Goal: Navigation & Orientation: Understand site structure

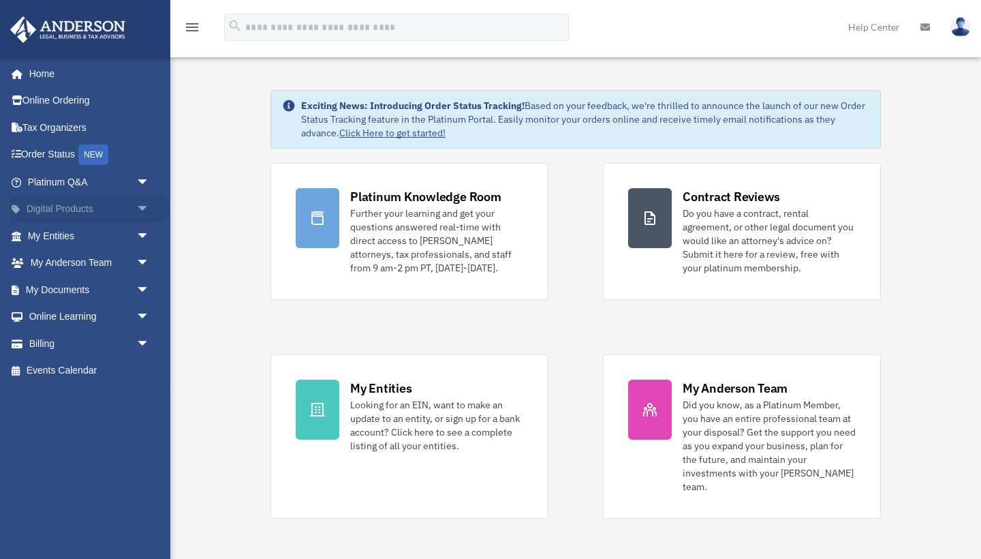
click at [144, 209] on span "arrow_drop_down" at bounding box center [149, 210] width 27 height 28
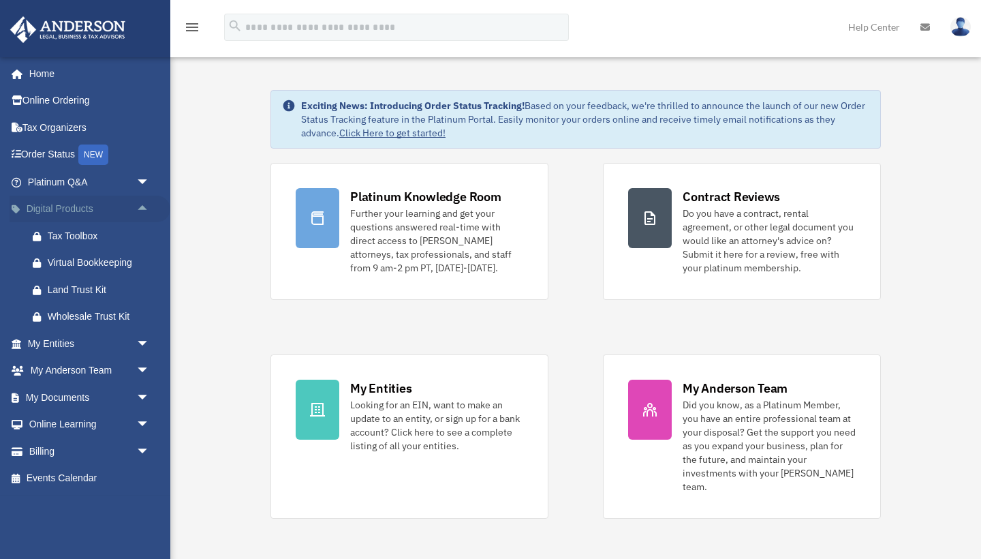
click at [144, 209] on span "arrow_drop_up" at bounding box center [149, 210] width 27 height 28
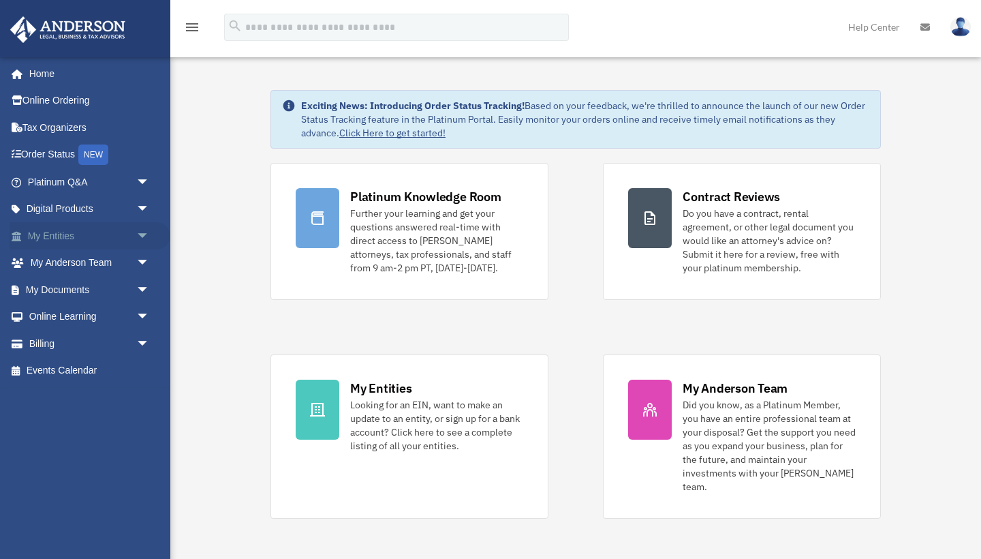
click at [144, 234] on span "arrow_drop_down" at bounding box center [149, 236] width 27 height 28
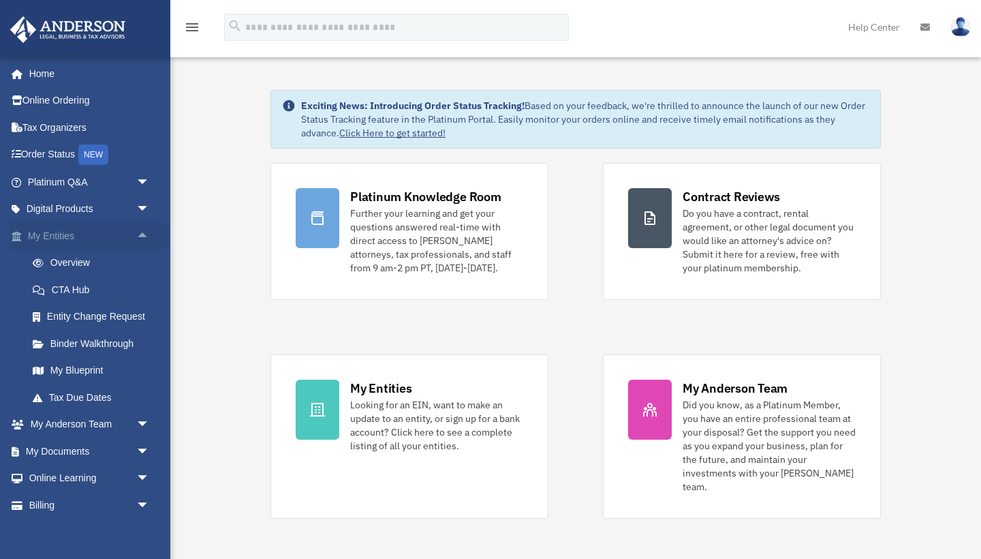
click at [144, 234] on span "arrow_drop_up" at bounding box center [149, 236] width 27 height 28
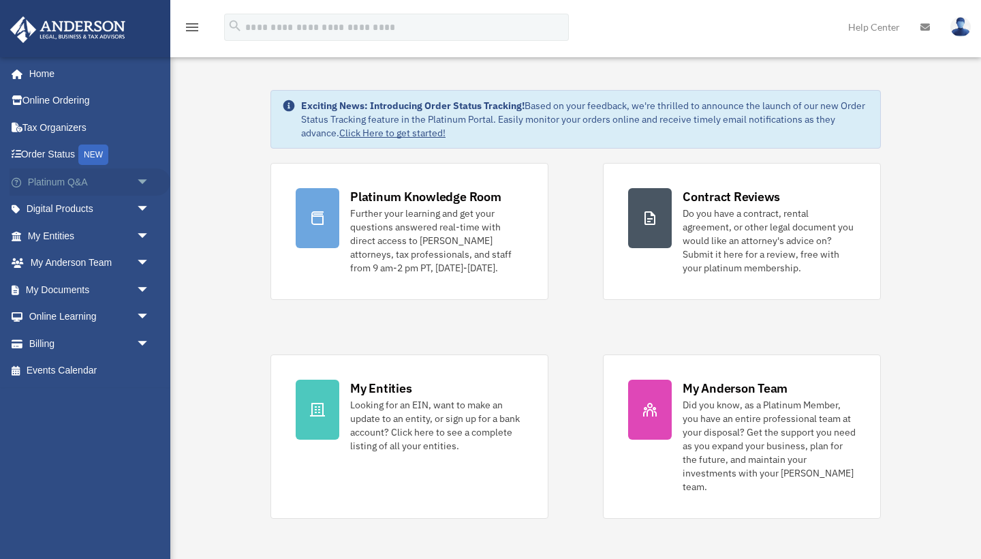
click at [143, 184] on span "arrow_drop_down" at bounding box center [149, 182] width 27 height 28
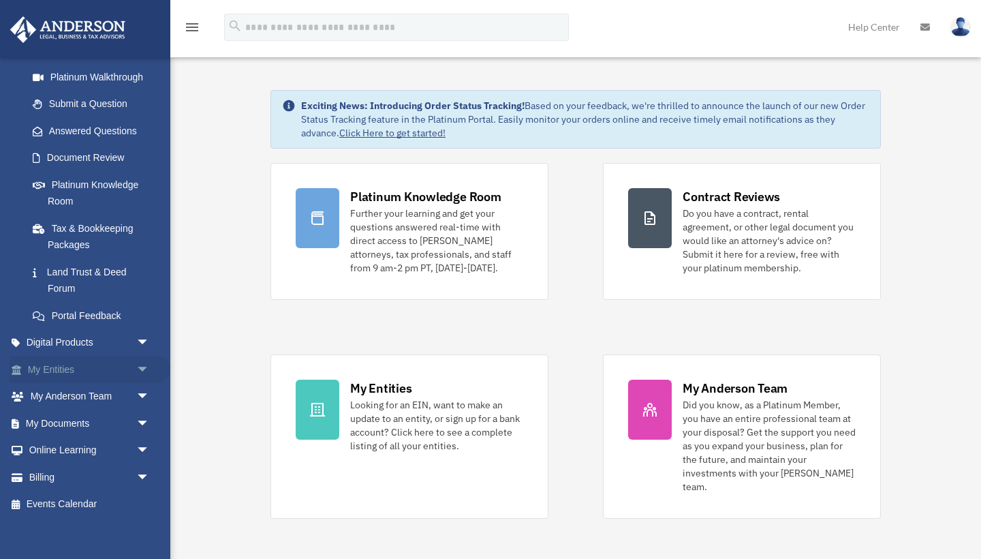
scroll to position [158, 0]
click at [145, 392] on span "arrow_drop_down" at bounding box center [149, 398] width 27 height 28
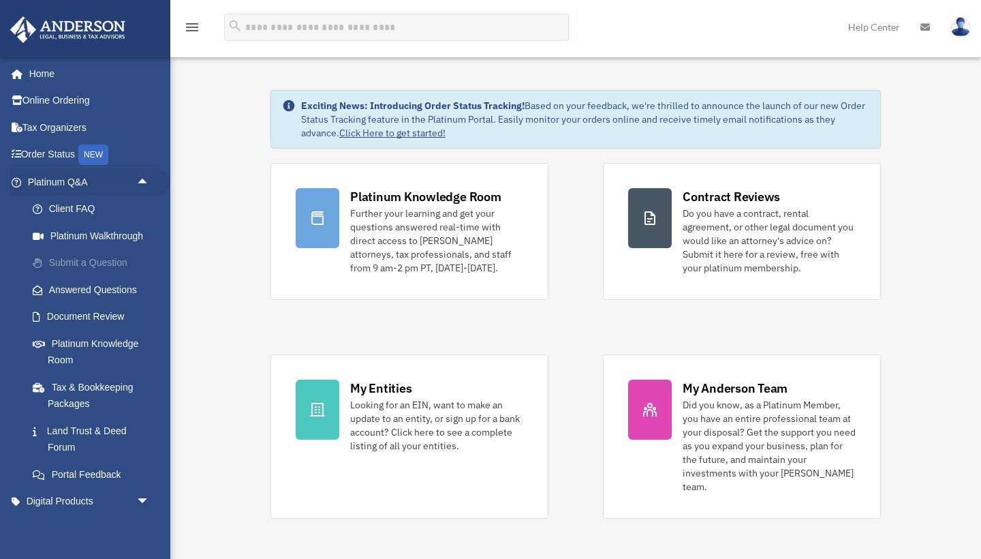
scroll to position [0, 0]
click at [142, 179] on span "arrow_drop_up" at bounding box center [149, 182] width 27 height 28
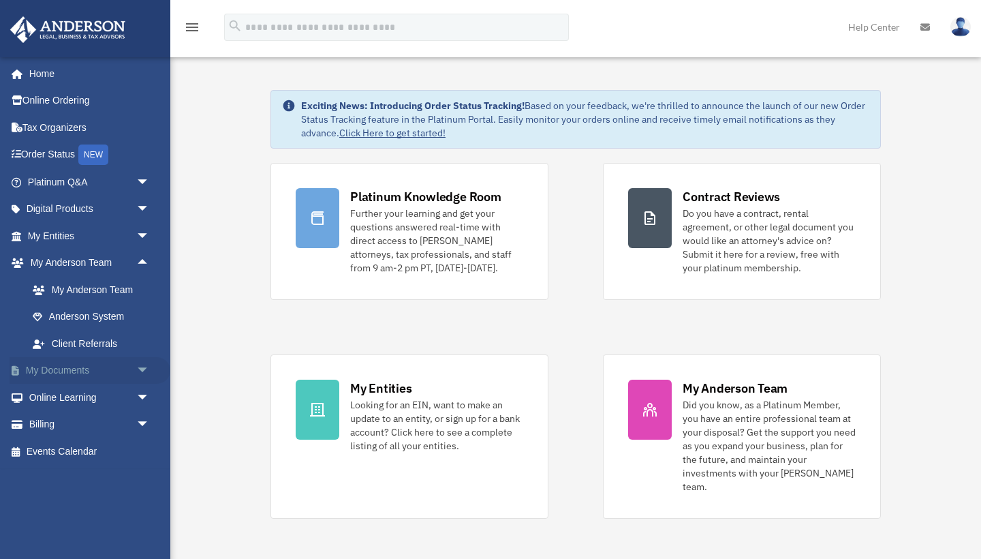
click at [142, 367] on span "arrow_drop_down" at bounding box center [149, 371] width 27 height 28
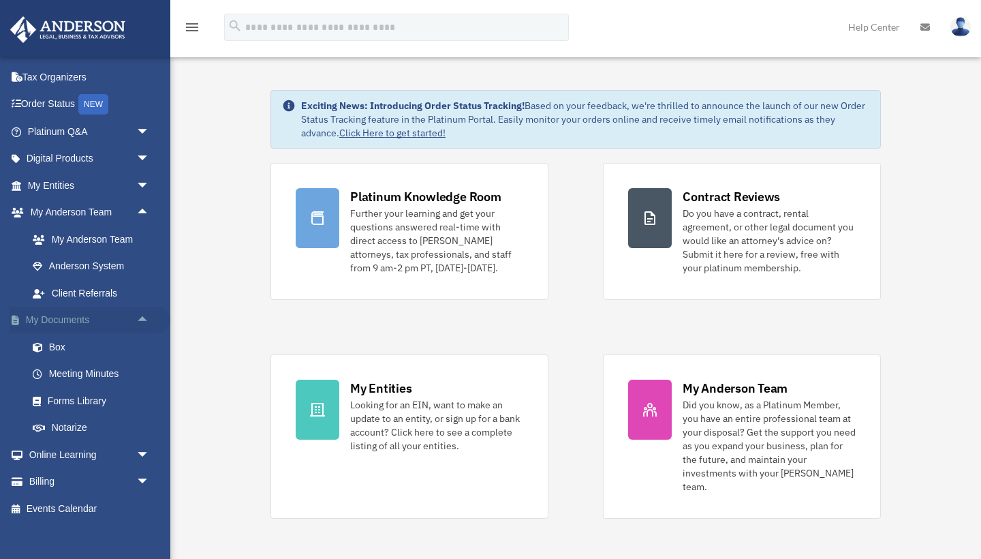
scroll to position [51, 0]
click at [144, 315] on span "arrow_drop_up" at bounding box center [149, 320] width 27 height 28
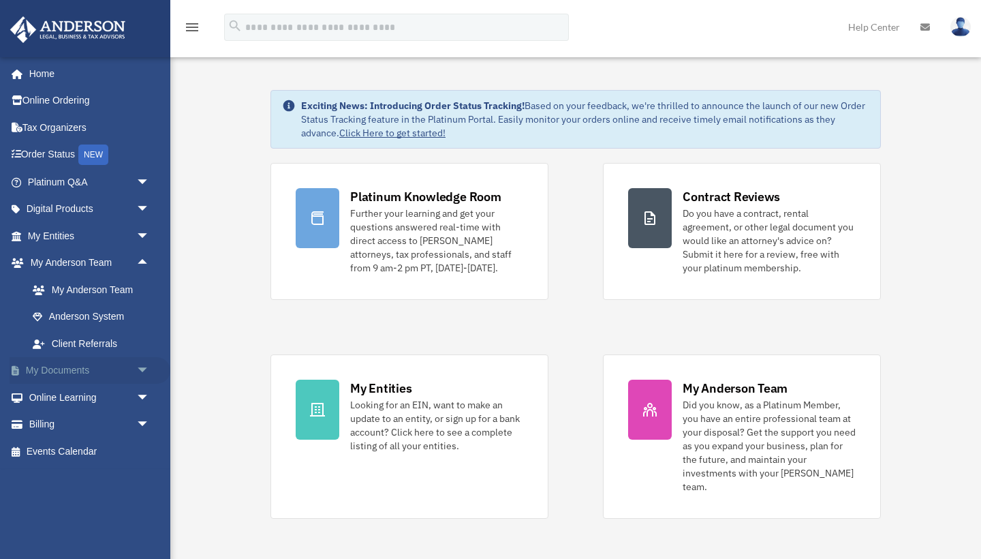
scroll to position [0, 0]
click at [144, 392] on span "arrow_drop_down" at bounding box center [149, 398] width 27 height 28
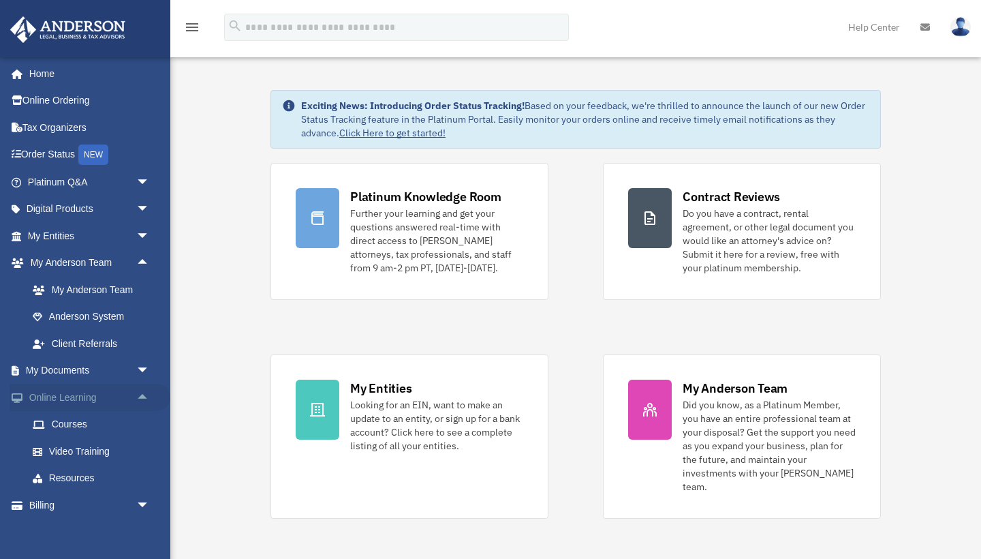
click at [144, 393] on span "arrow_drop_up" at bounding box center [149, 398] width 27 height 28
click at [144, 420] on span "arrow_drop_down" at bounding box center [149, 425] width 27 height 28
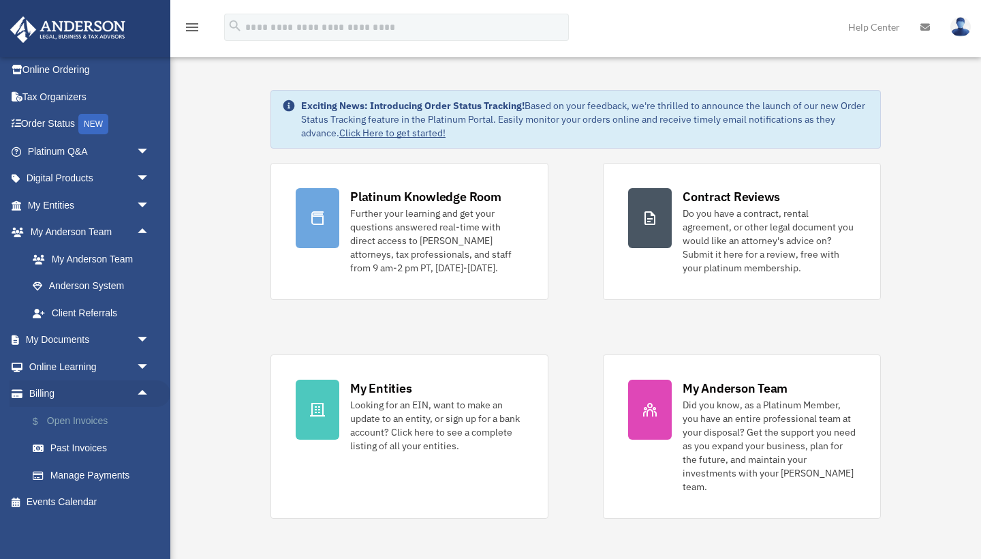
scroll to position [30, 0]
click at [141, 334] on span "arrow_drop_down" at bounding box center [149, 341] width 27 height 28
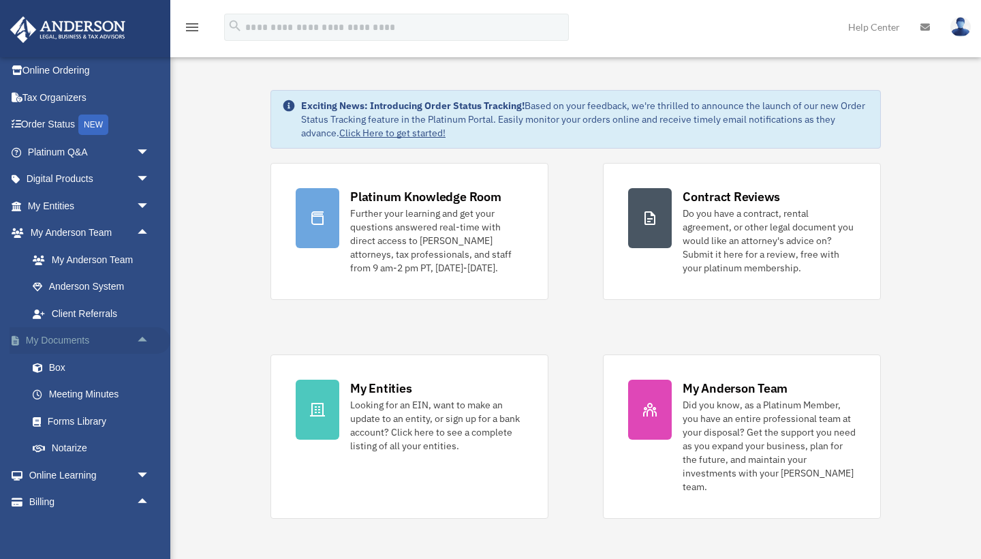
click at [141, 335] on span "arrow_drop_up" at bounding box center [149, 341] width 27 height 28
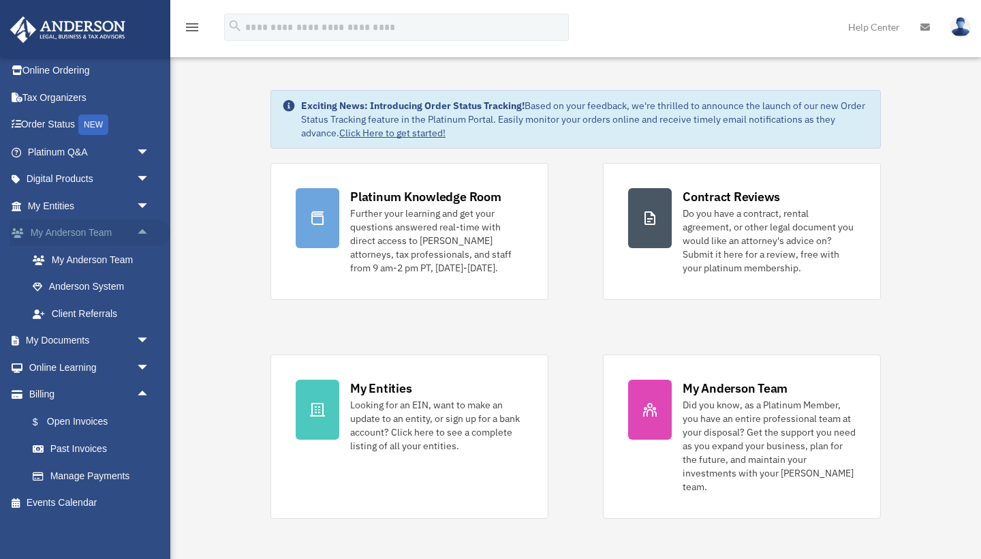
click at [144, 234] on span "arrow_drop_up" at bounding box center [149, 233] width 27 height 28
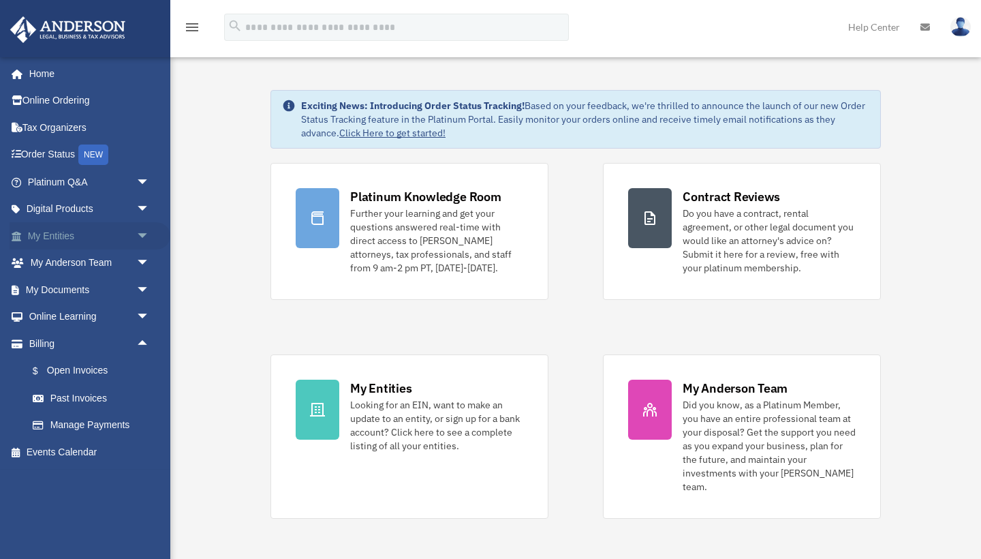
click at [142, 232] on span "arrow_drop_down" at bounding box center [149, 236] width 27 height 28
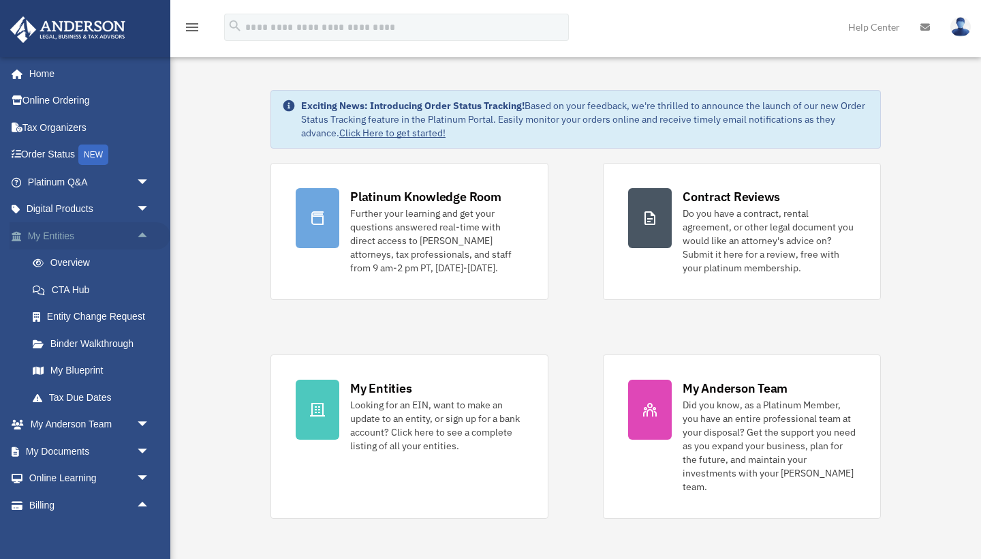
click at [142, 232] on span "arrow_drop_up" at bounding box center [149, 236] width 27 height 28
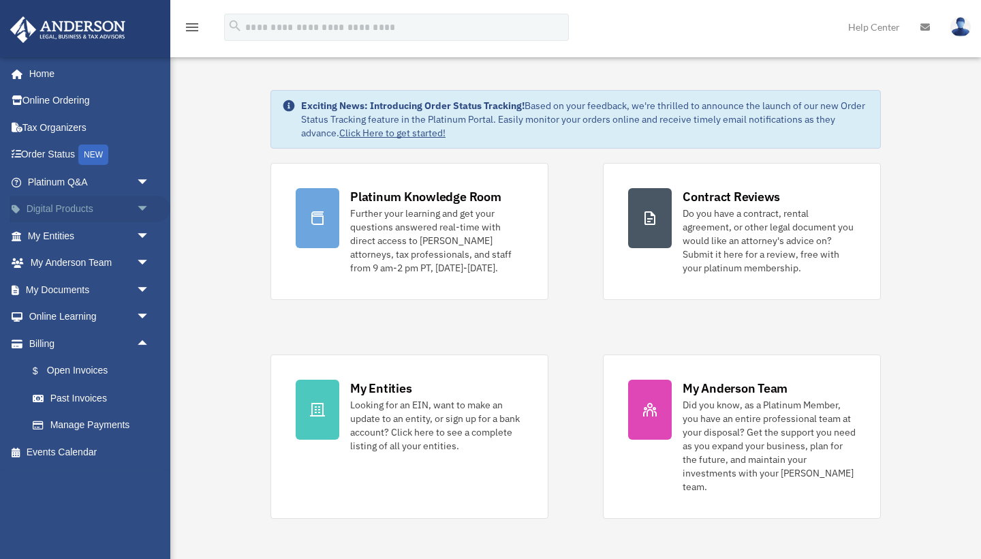
click at [140, 208] on span "arrow_drop_down" at bounding box center [149, 210] width 27 height 28
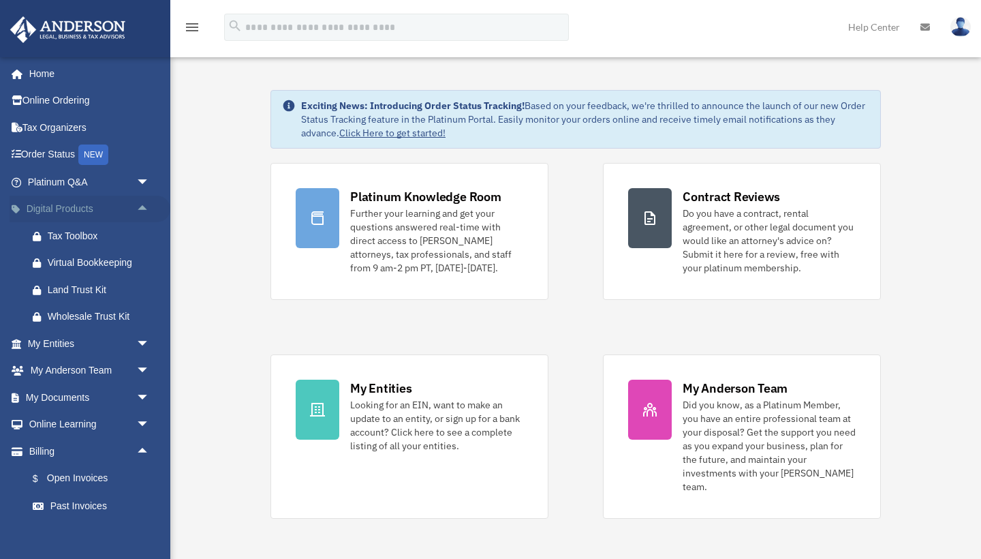
click at [140, 208] on span "arrow_drop_up" at bounding box center [149, 210] width 27 height 28
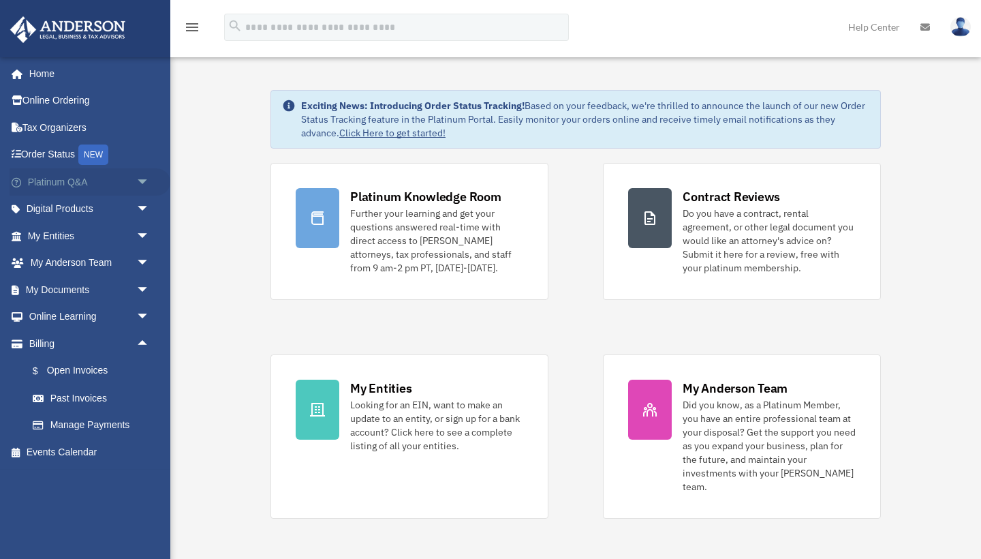
click at [142, 182] on span "arrow_drop_down" at bounding box center [149, 182] width 27 height 28
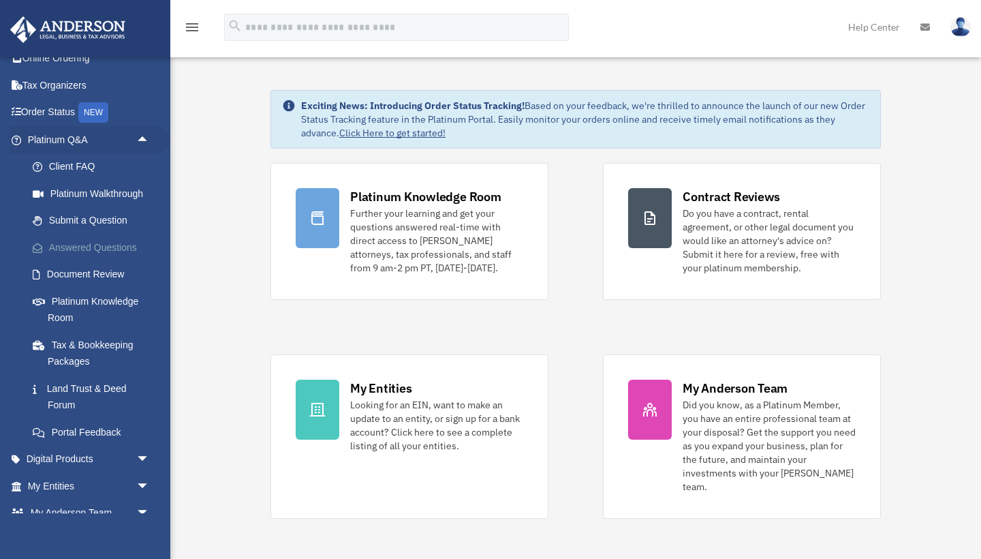
scroll to position [37, 0]
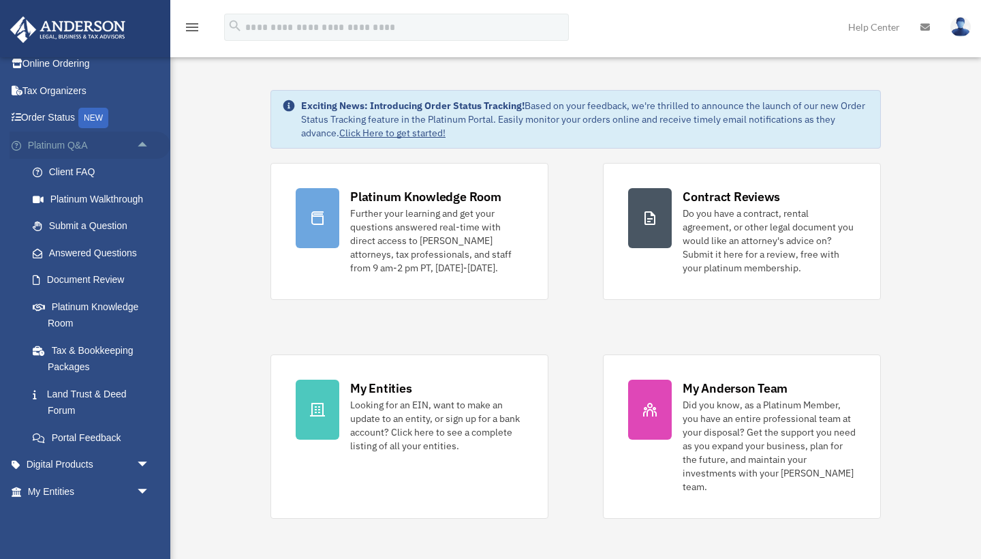
click at [142, 141] on span "arrow_drop_up" at bounding box center [149, 146] width 27 height 28
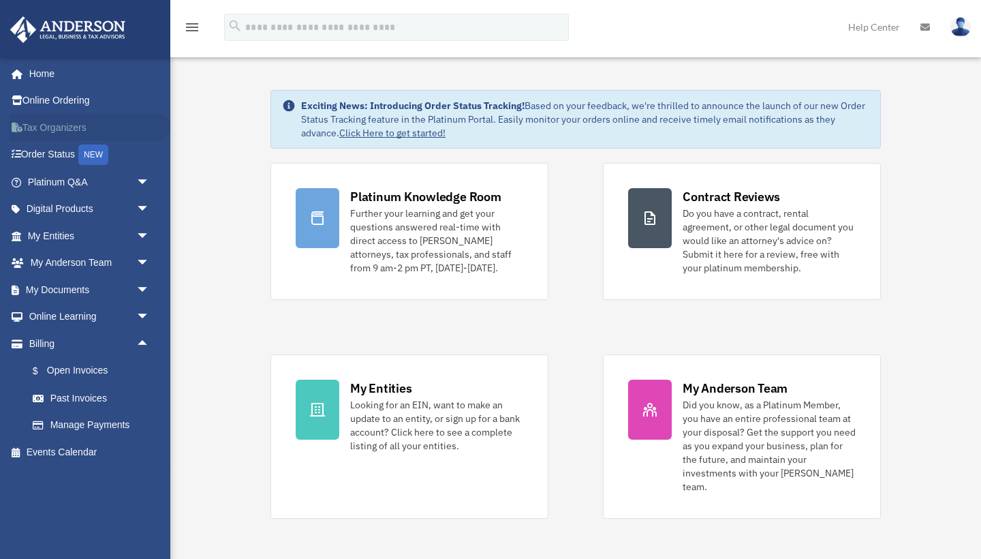
scroll to position [0, 0]
click at [58, 75] on link "Home" at bounding box center [90, 73] width 161 height 27
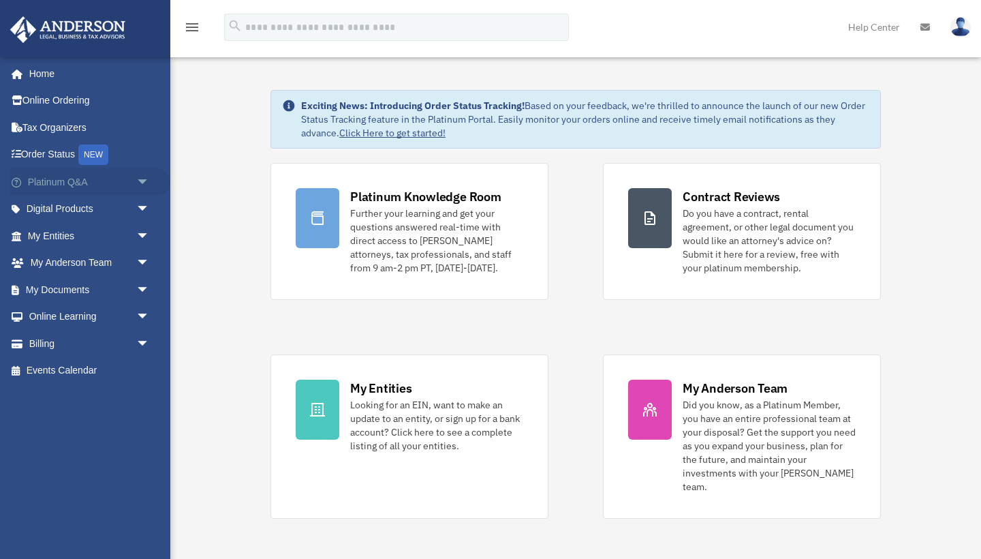
click at [144, 183] on span "arrow_drop_down" at bounding box center [149, 182] width 27 height 28
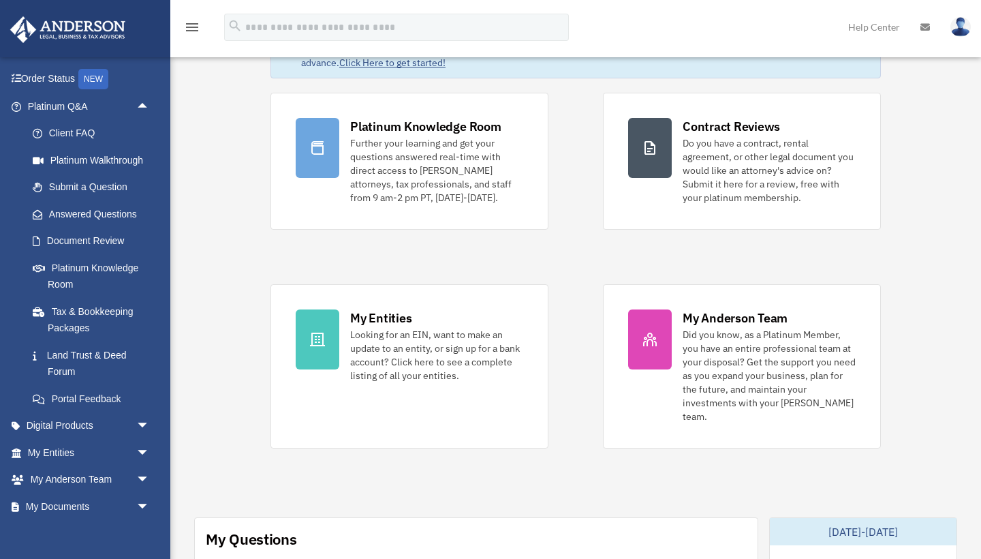
scroll to position [23, 0]
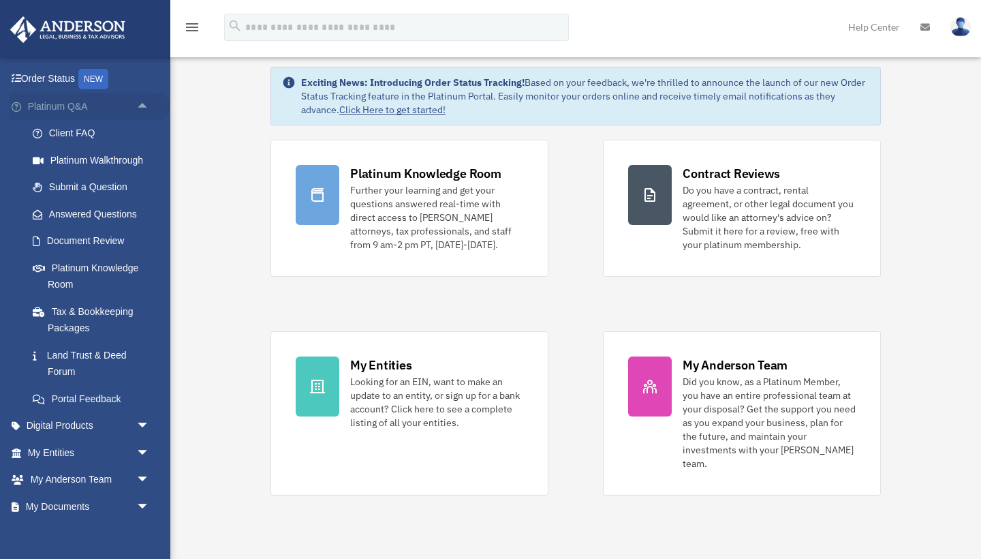
click at [143, 104] on span "arrow_drop_up" at bounding box center [149, 107] width 27 height 28
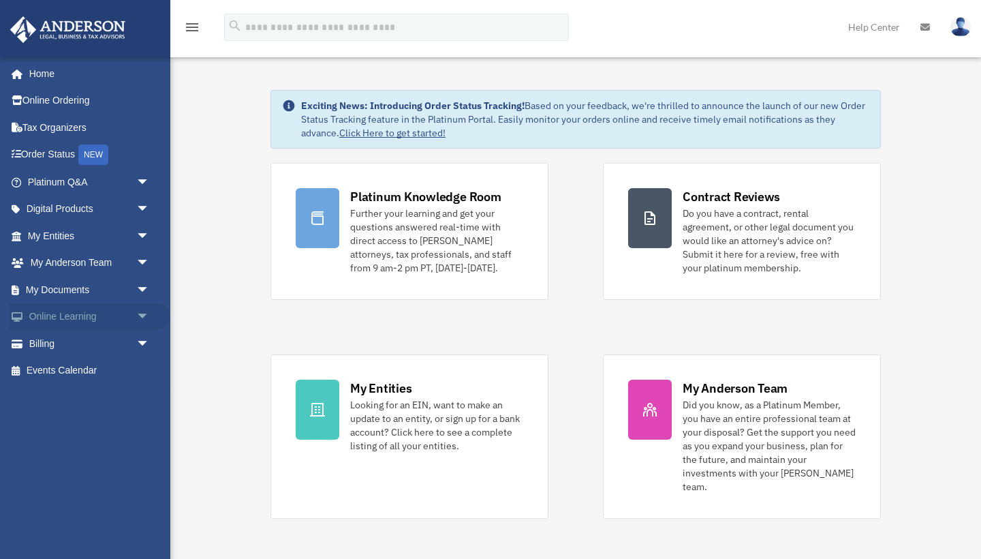
scroll to position [0, 0]
click at [141, 288] on span "arrow_drop_down" at bounding box center [149, 290] width 27 height 28
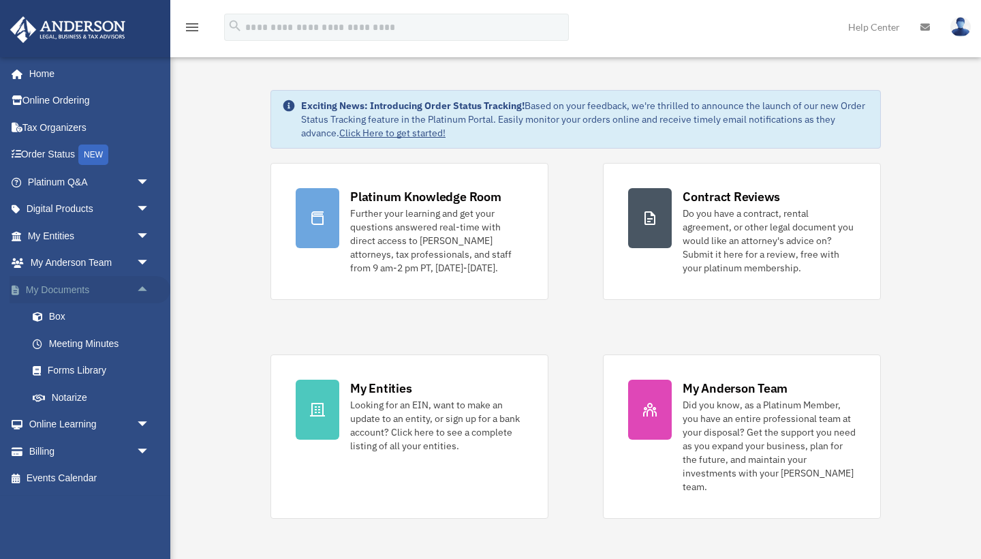
click at [144, 289] on span "arrow_drop_up" at bounding box center [149, 290] width 27 height 28
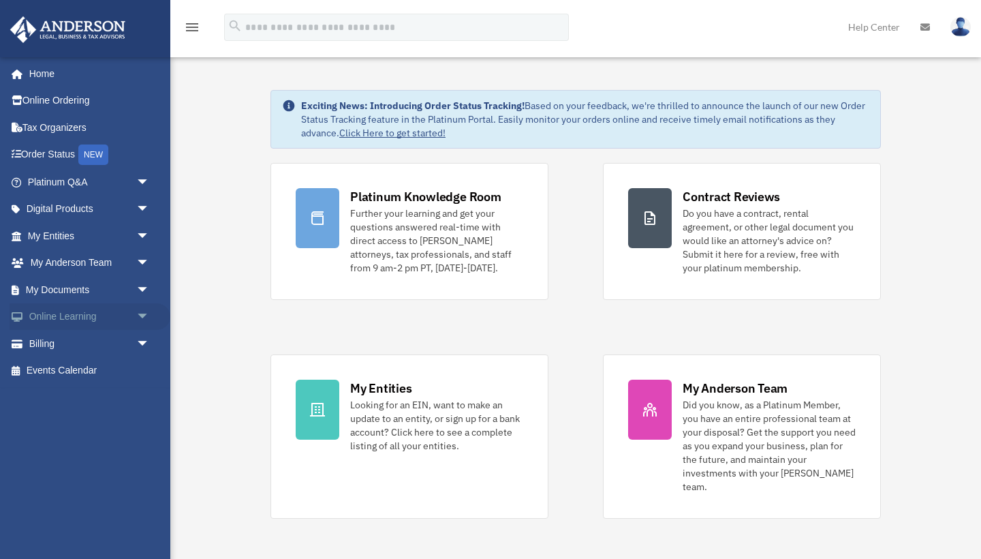
click at [143, 313] on span "arrow_drop_down" at bounding box center [149, 317] width 27 height 28
click at [143, 313] on span "arrow_drop_up" at bounding box center [149, 317] width 27 height 28
